Goal: Book appointment/travel/reservation

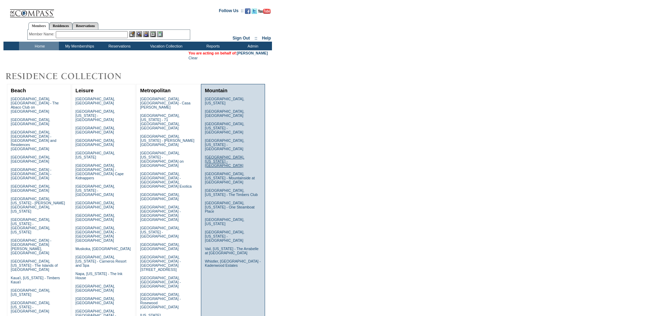
click at [228, 155] on link "[GEOGRAPHIC_DATA], [US_STATE] - [GEOGRAPHIC_DATA]" at bounding box center [225, 161] width 40 height 12
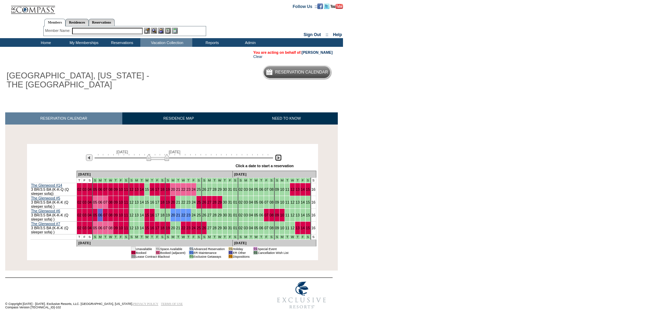
click at [278, 158] on img at bounding box center [278, 157] width 7 height 7
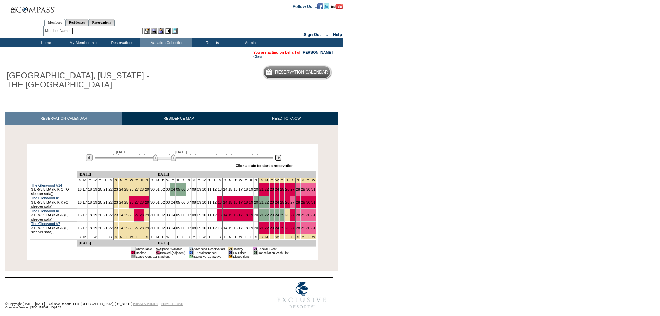
click at [278, 158] on img at bounding box center [278, 157] width 7 height 7
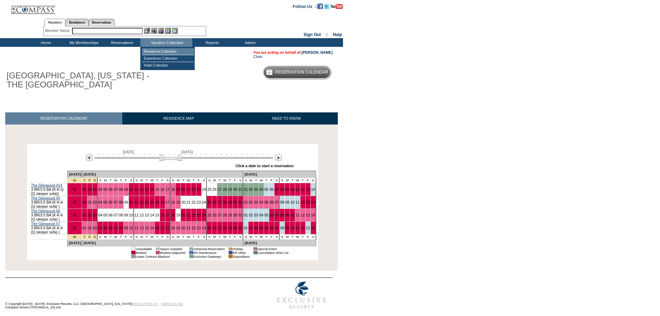
click at [166, 51] on td "Residence Collection" at bounding box center [168, 51] width 52 height 7
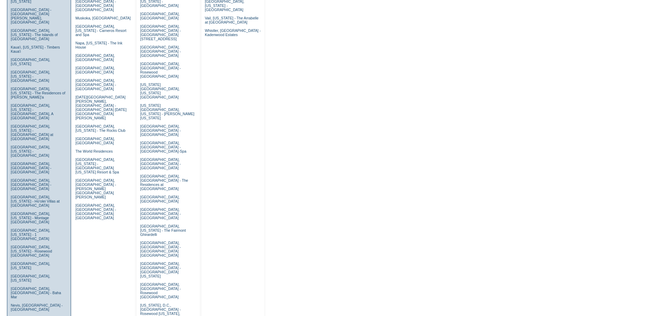
scroll to position [243, 0]
